Goal: Check status

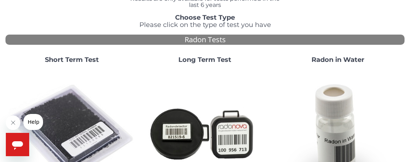
scroll to position [62, 0]
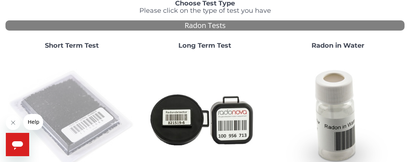
click at [69, 100] on img at bounding box center [71, 118] width 127 height 127
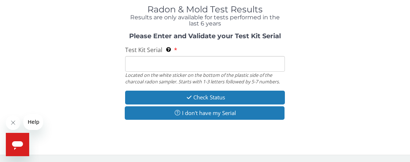
scroll to position [0, 0]
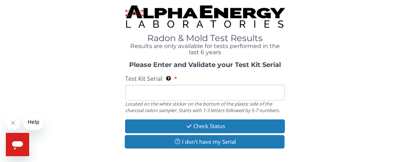
click at [223, 90] on input "Test Kit Serial Located on the white sticker on the bottom of the plastic side …" at bounding box center [205, 93] width 160 height 16
paste input "FE457465"
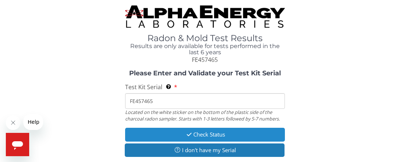
type input "FE457465"
click at [216, 135] on button "Check Status" at bounding box center [205, 134] width 160 height 13
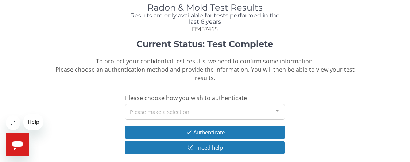
scroll to position [55, 0]
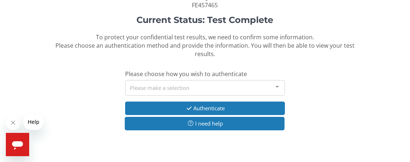
click at [268, 81] on div "Please make a selection" at bounding box center [205, 88] width 160 height 16
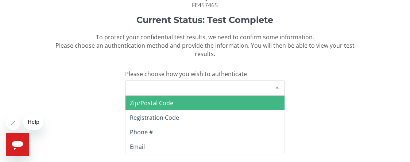
click at [252, 96] on span "Zip/Postal Code" at bounding box center [204, 103] width 159 height 15
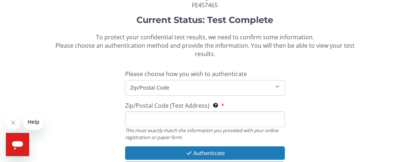
click at [234, 112] on input "Zip/Postal Code (Test Address) This must exactly match the information you prov…" at bounding box center [205, 120] width 160 height 16
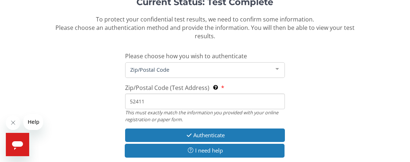
scroll to position [72, 0]
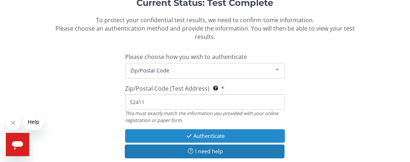
type input "52411"
click at [221, 131] on button "Authenticate" at bounding box center [205, 135] width 160 height 13
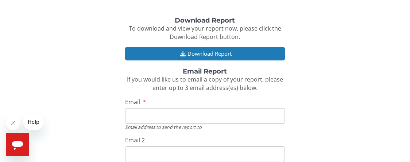
scroll to position [68, 0]
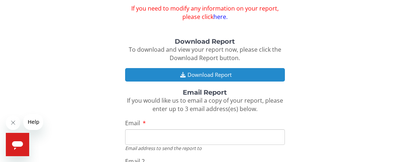
click at [249, 76] on button "Download Report" at bounding box center [205, 74] width 160 height 13
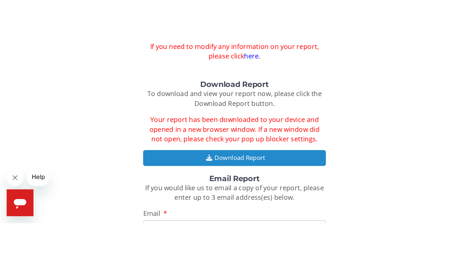
scroll to position [65, 0]
